Goal: Information Seeking & Learning: Learn about a topic

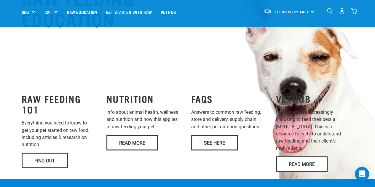
scroll to position [445, 0]
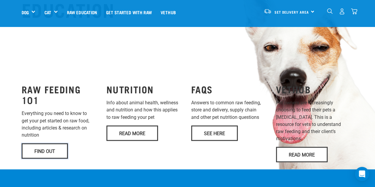
click at [46, 143] on link "Find Out" at bounding box center [45, 150] width 46 height 15
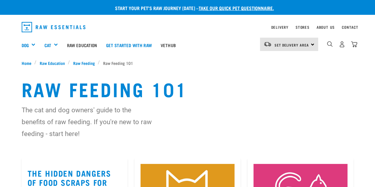
drag, startPoint x: 226, startPoint y: 121, endPoint x: 230, endPoint y: 124, distance: 5.0
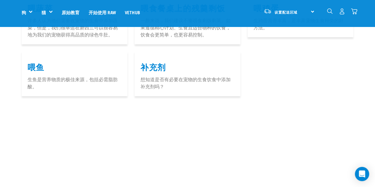
scroll to position [712, 0]
drag, startPoint x: 218, startPoint y: 80, endPoint x: 192, endPoint y: 74, distance: 26.9
click at [192, 74] on article "补充剂 想知道是否有必要在宠物的生食饮食中添加补充剂吗？" at bounding box center [188, 74] width 106 height 45
click at [185, 79] on font "想知道是否有必要在宠物的生食饮食中添加补充剂吗？" at bounding box center [186, 83] width 90 height 13
click at [152, 67] on font "补充剂" at bounding box center [154, 66] width 26 height 4
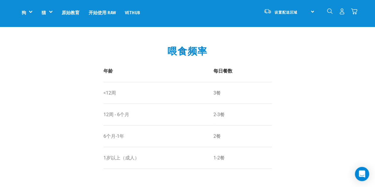
scroll to position [474, 0]
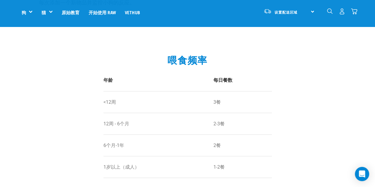
drag, startPoint x: 286, startPoint y: 117, endPoint x: 349, endPoint y: 77, distance: 74.8
click at [349, 77] on div "喂食频率 年龄 每日餐数 <12周 3餐 12周 - 6个月 2-3餐 6个月-1年 2餐 1岁以上（成人） 1-2餐" at bounding box center [187, 113] width 375 height 143
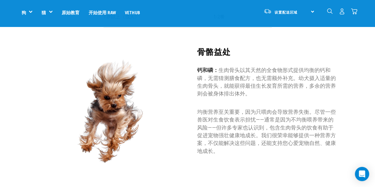
scroll to position [584, 0]
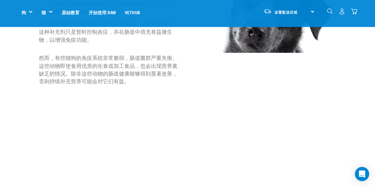
scroll to position [113, 0]
